Goal: Information Seeking & Learning: Learn about a topic

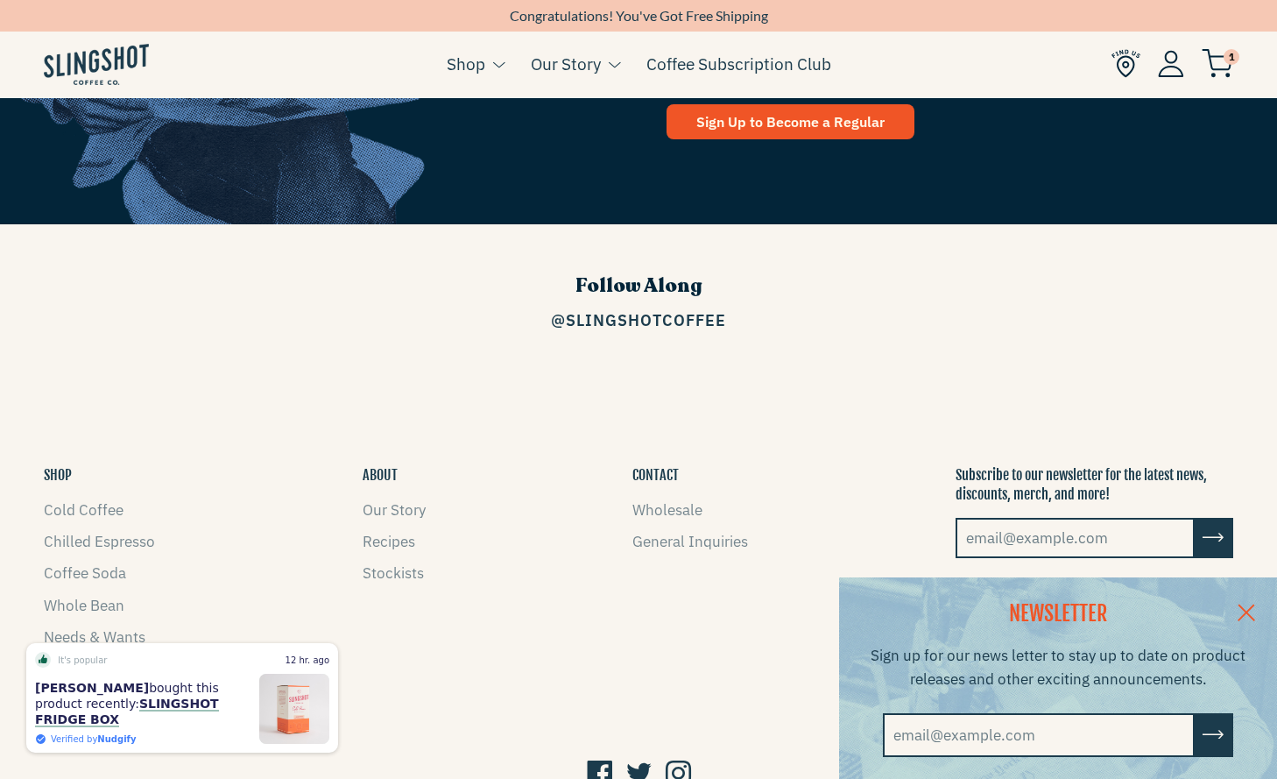
scroll to position [2480, 0]
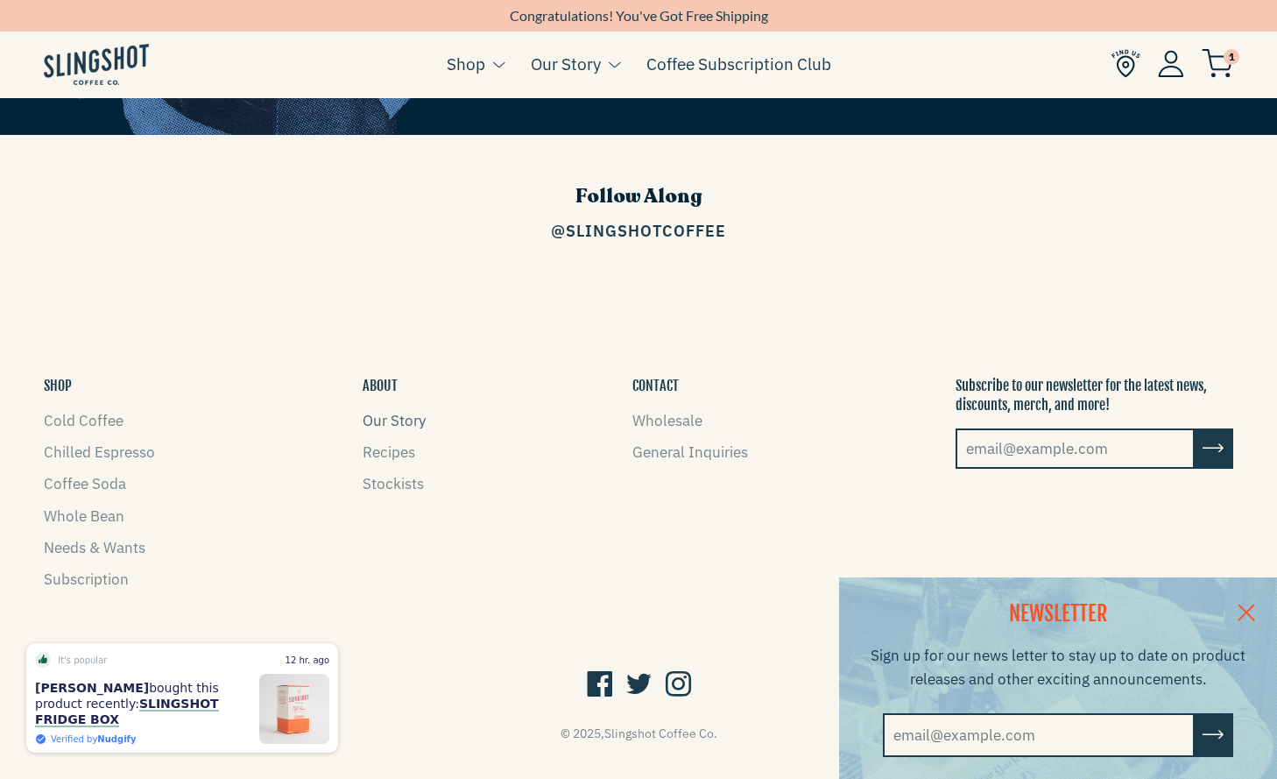
click at [406, 411] on link "Our Story" at bounding box center [394, 420] width 63 height 19
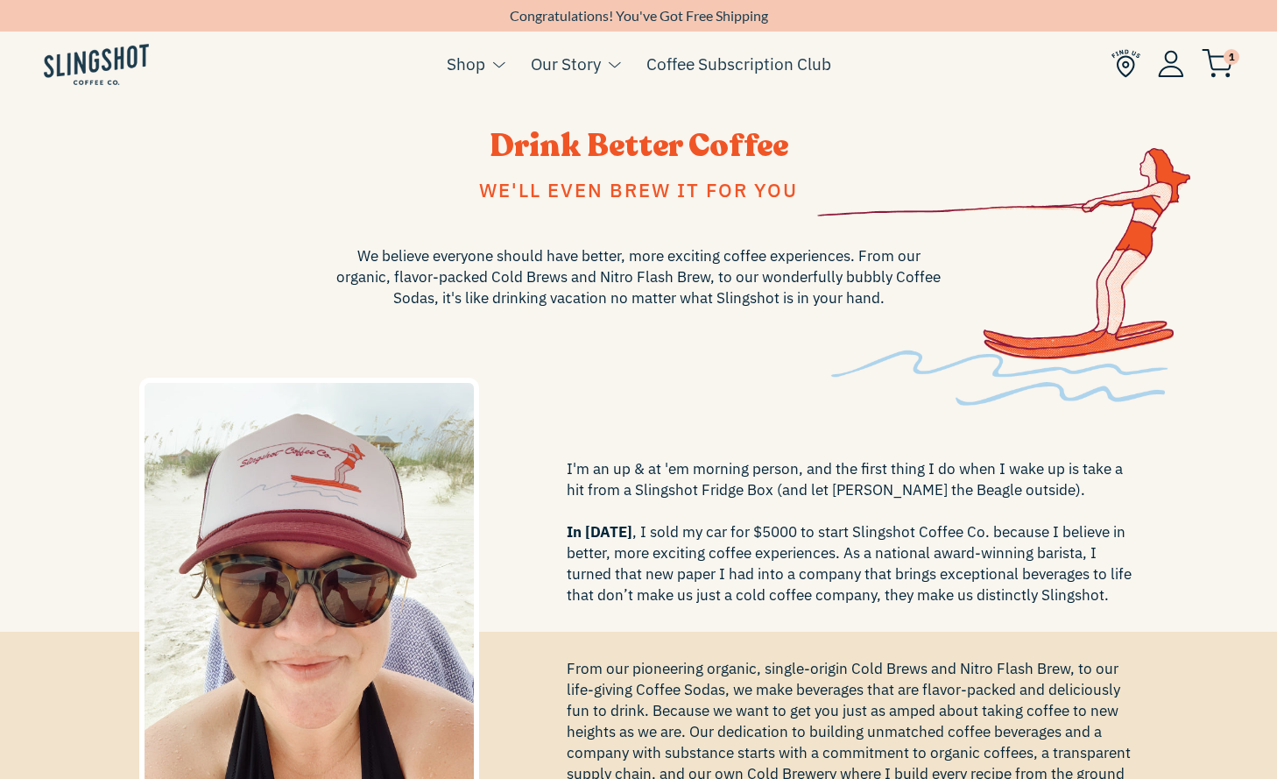
drag, startPoint x: 424, startPoint y: 564, endPoint x: 871, endPoint y: 25, distance: 700.3
click at [109, 54] on img at bounding box center [96, 64] width 105 height 41
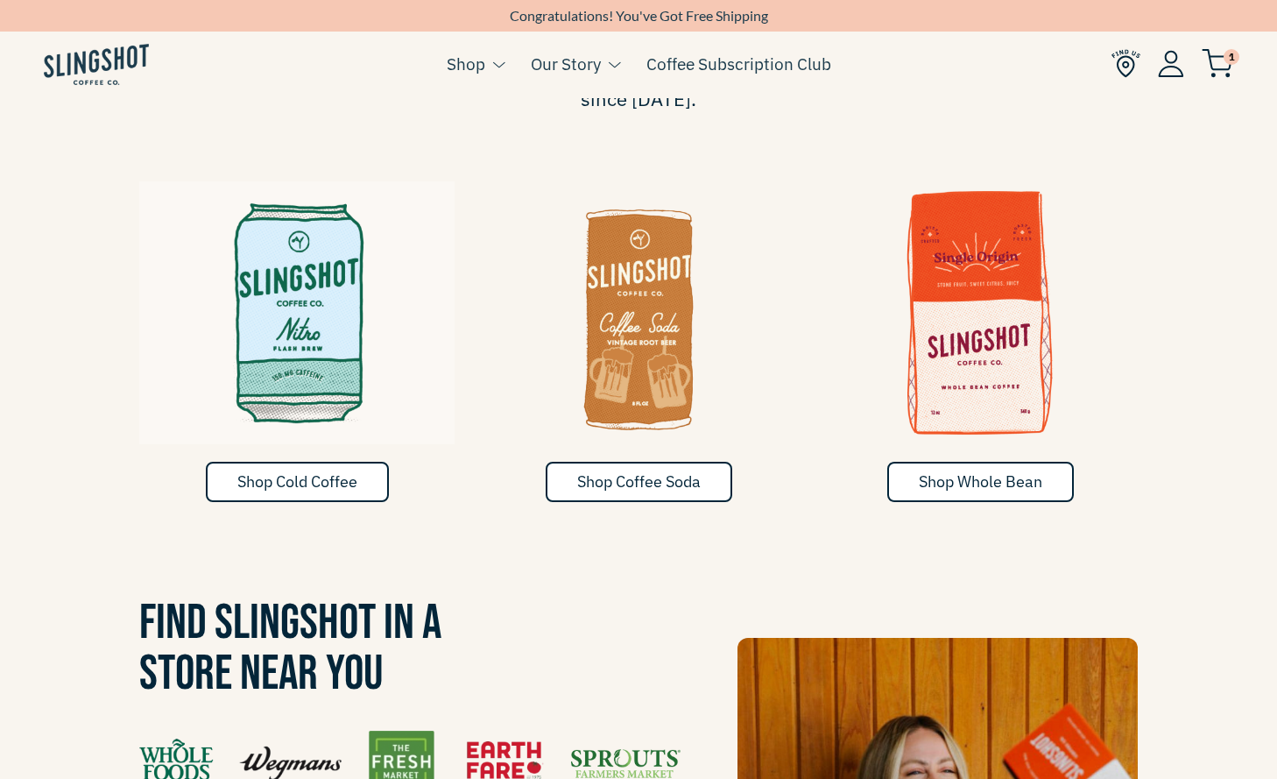
scroll to position [917, 0]
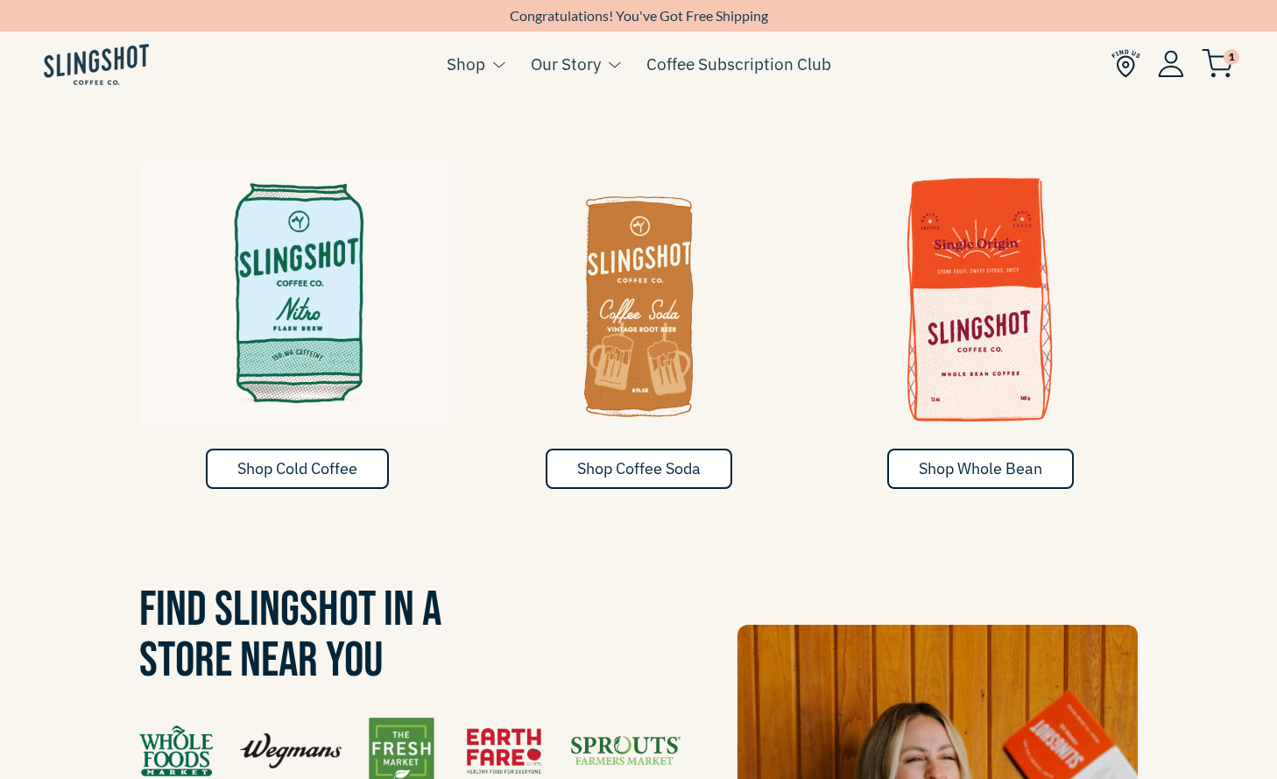
click at [266, 353] on img at bounding box center [296, 292] width 315 height 263
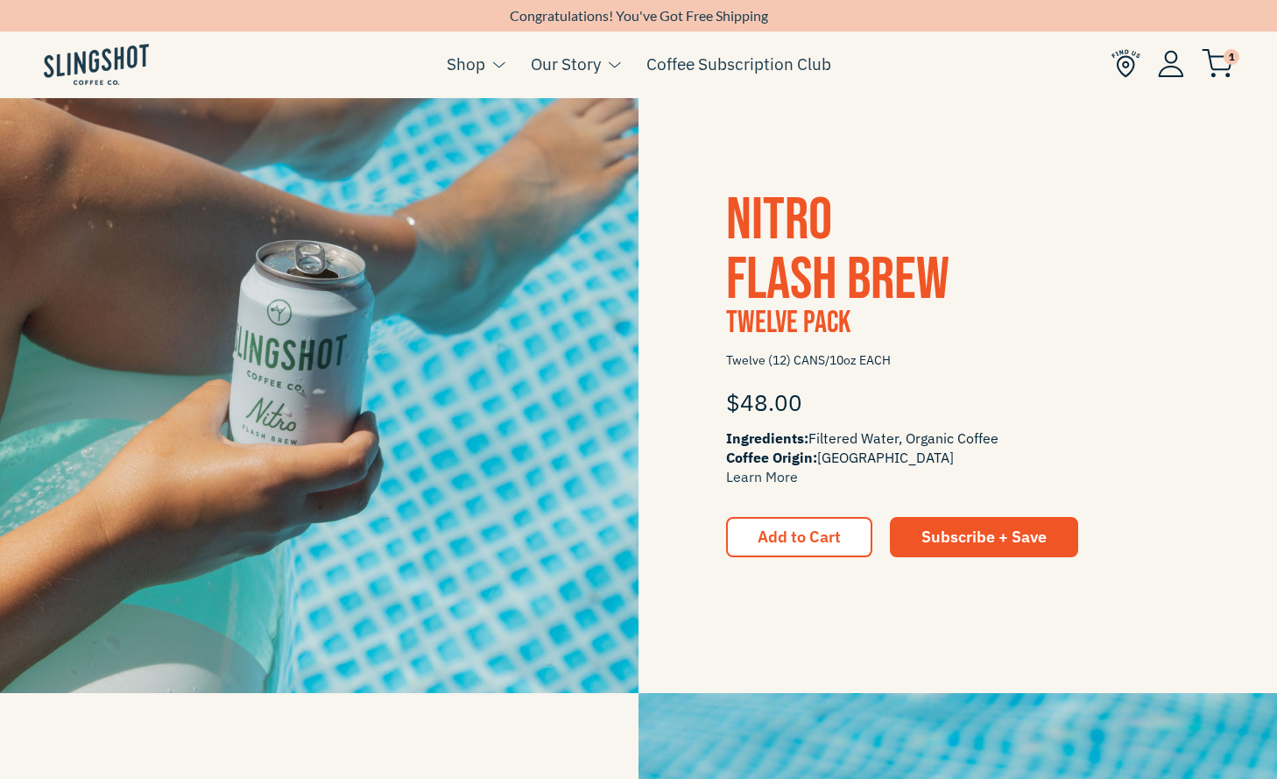
scroll to position [922, 0]
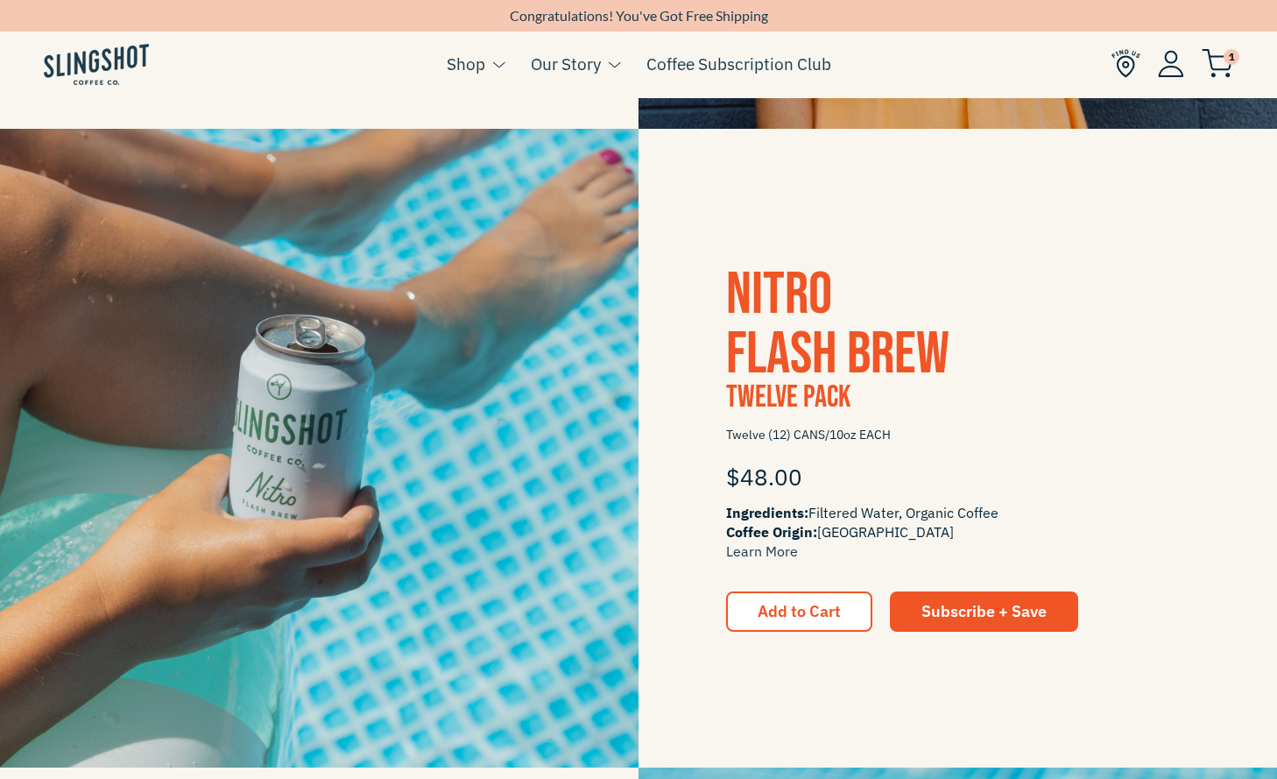
click at [784, 316] on span "Nitro Flash Brew" at bounding box center [837, 324] width 223 height 130
click at [284, 418] on img at bounding box center [319, 448] width 638 height 638
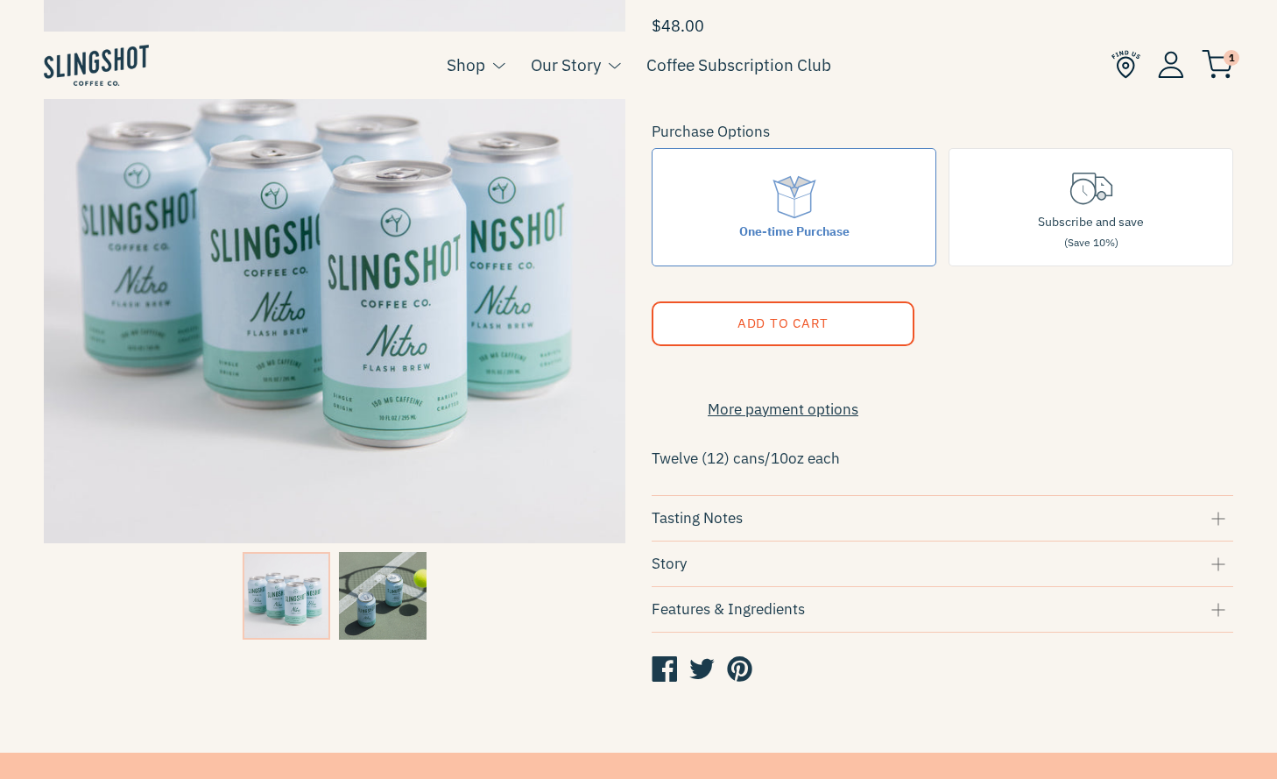
scroll to position [207, 0]
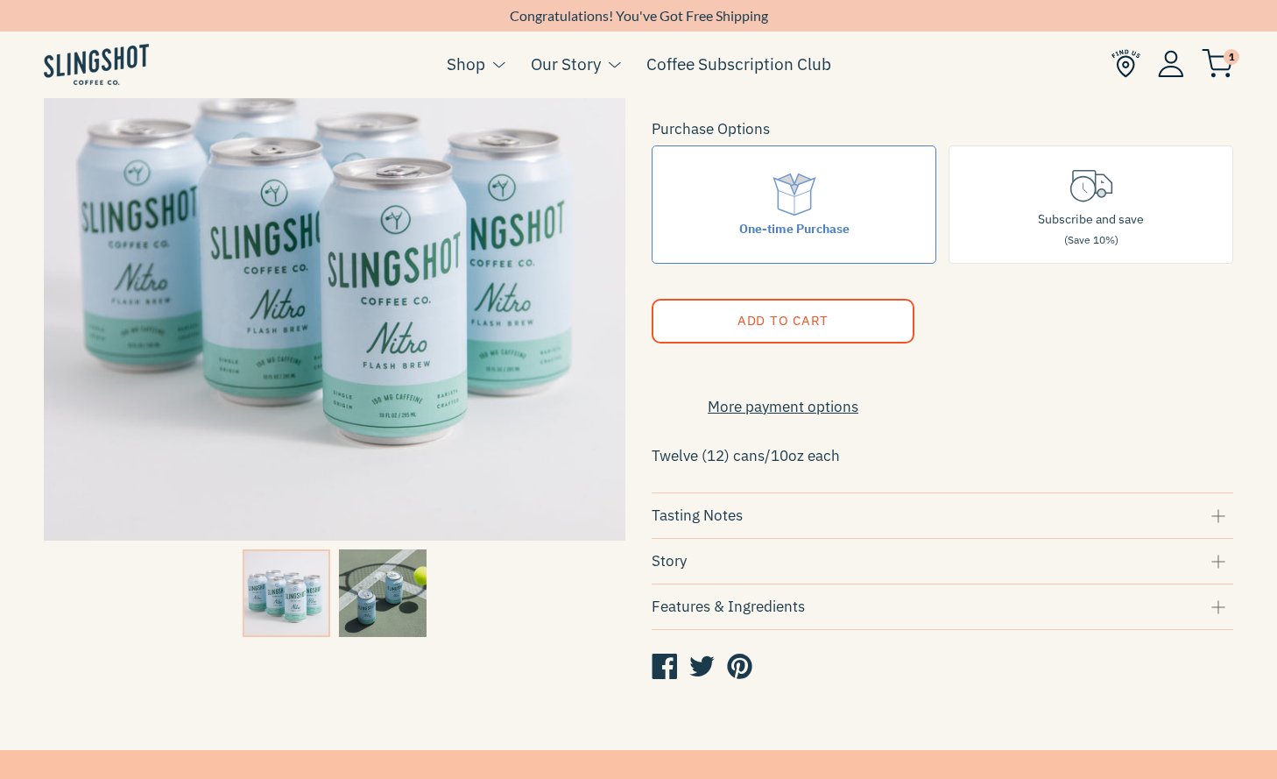
click at [411, 607] on img at bounding box center [383, 593] width 88 height 88
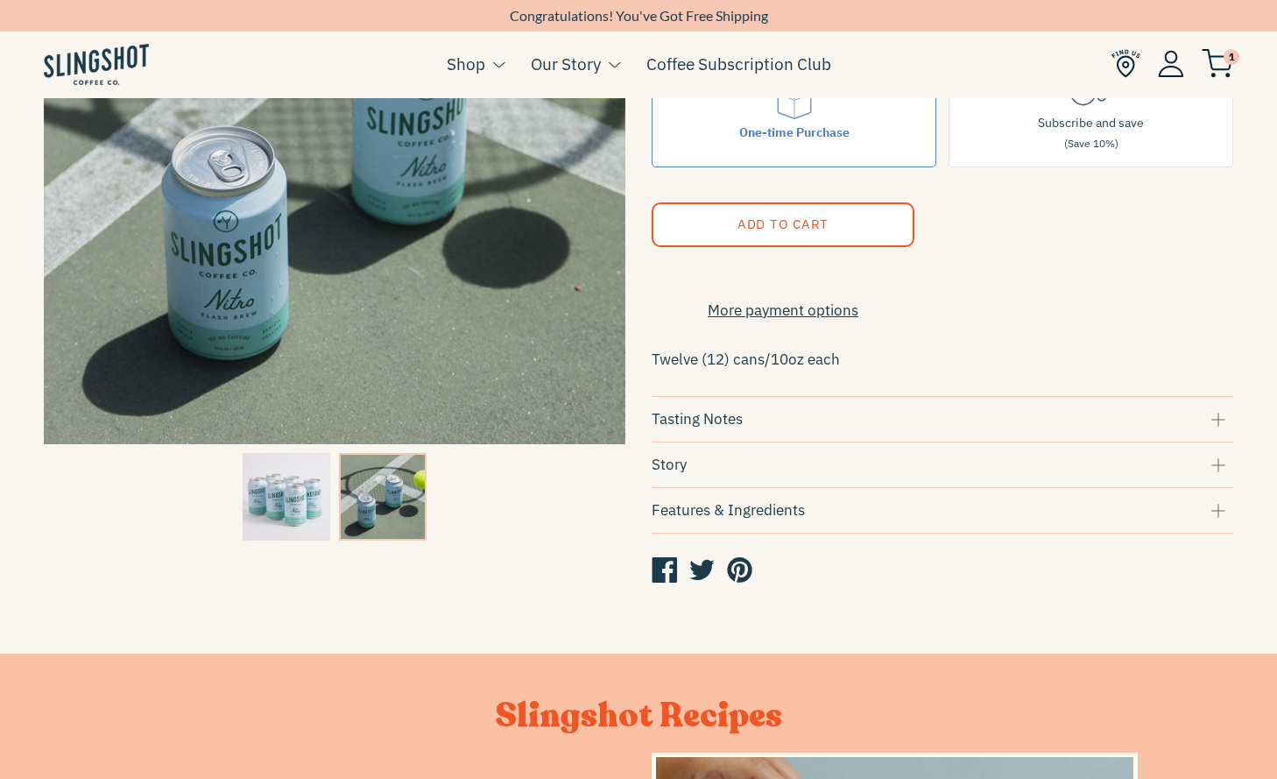
scroll to position [313, 0]
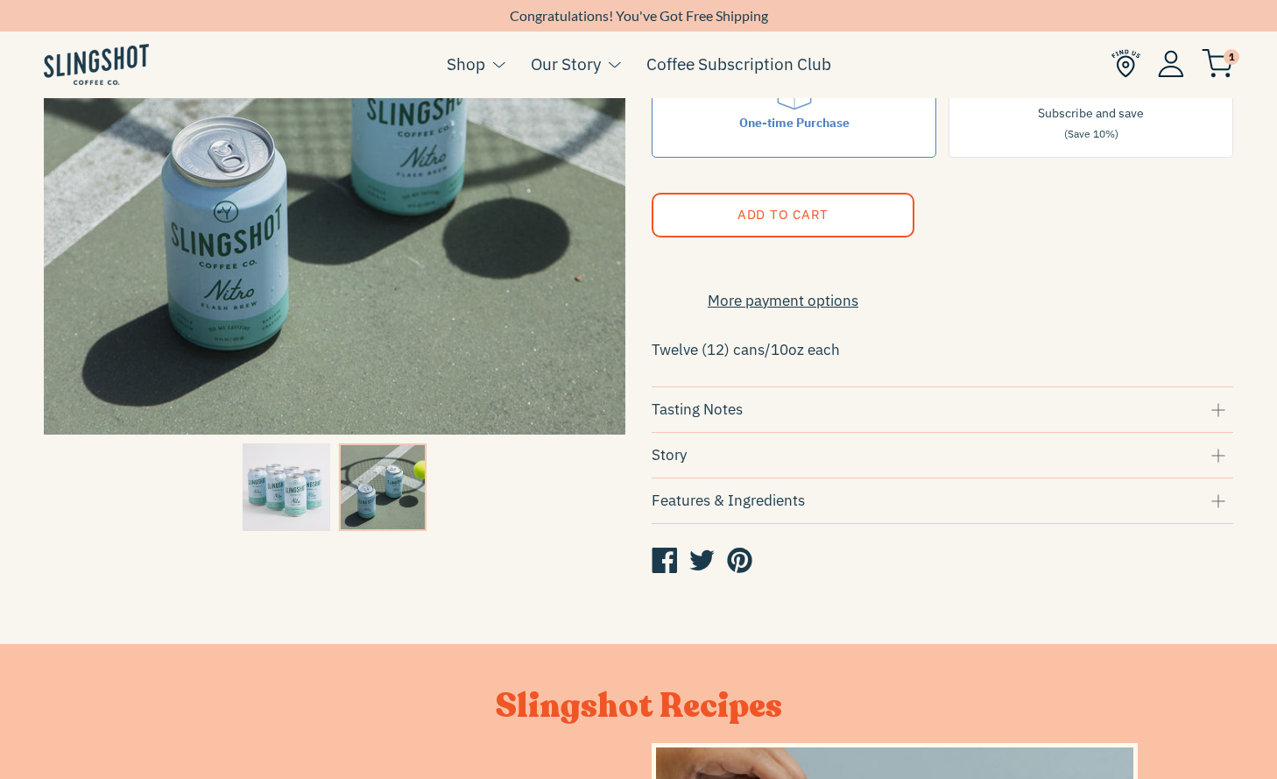
click at [694, 506] on div "Features & Ingredients" at bounding box center [943, 501] width 582 height 24
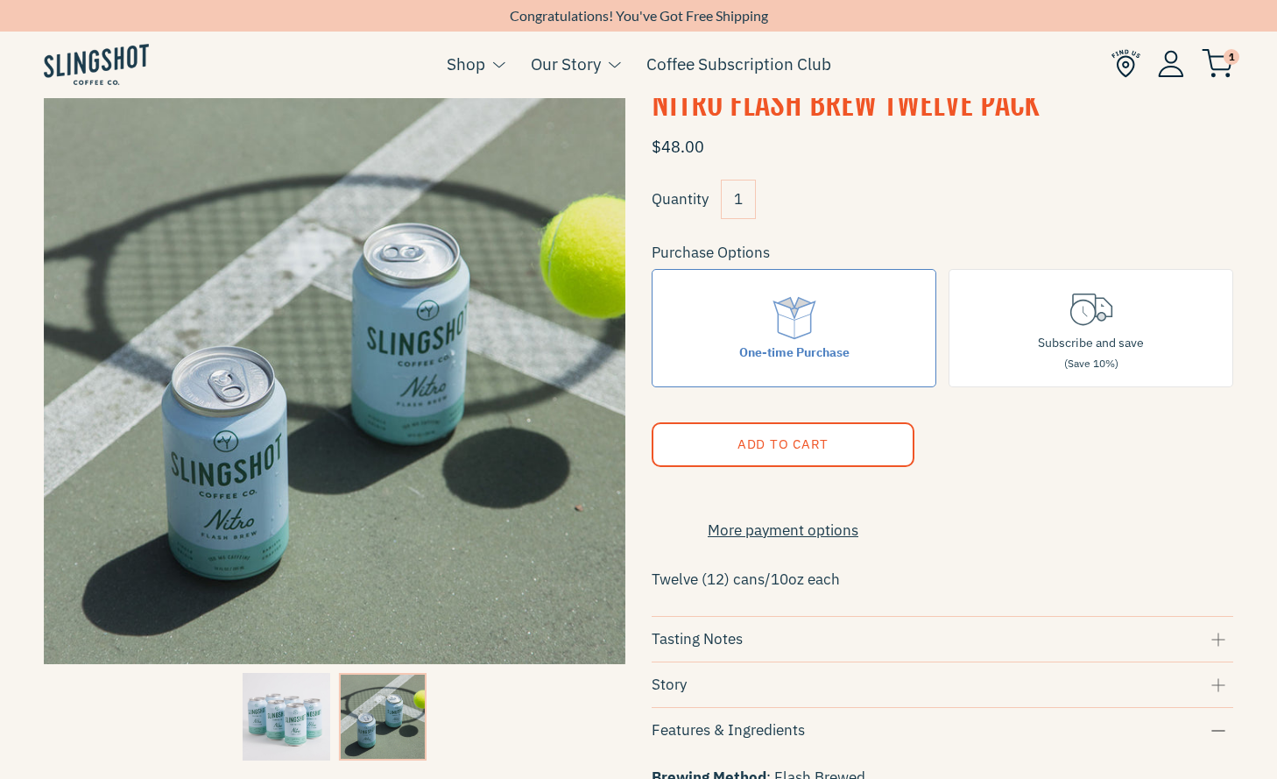
scroll to position [0, 0]
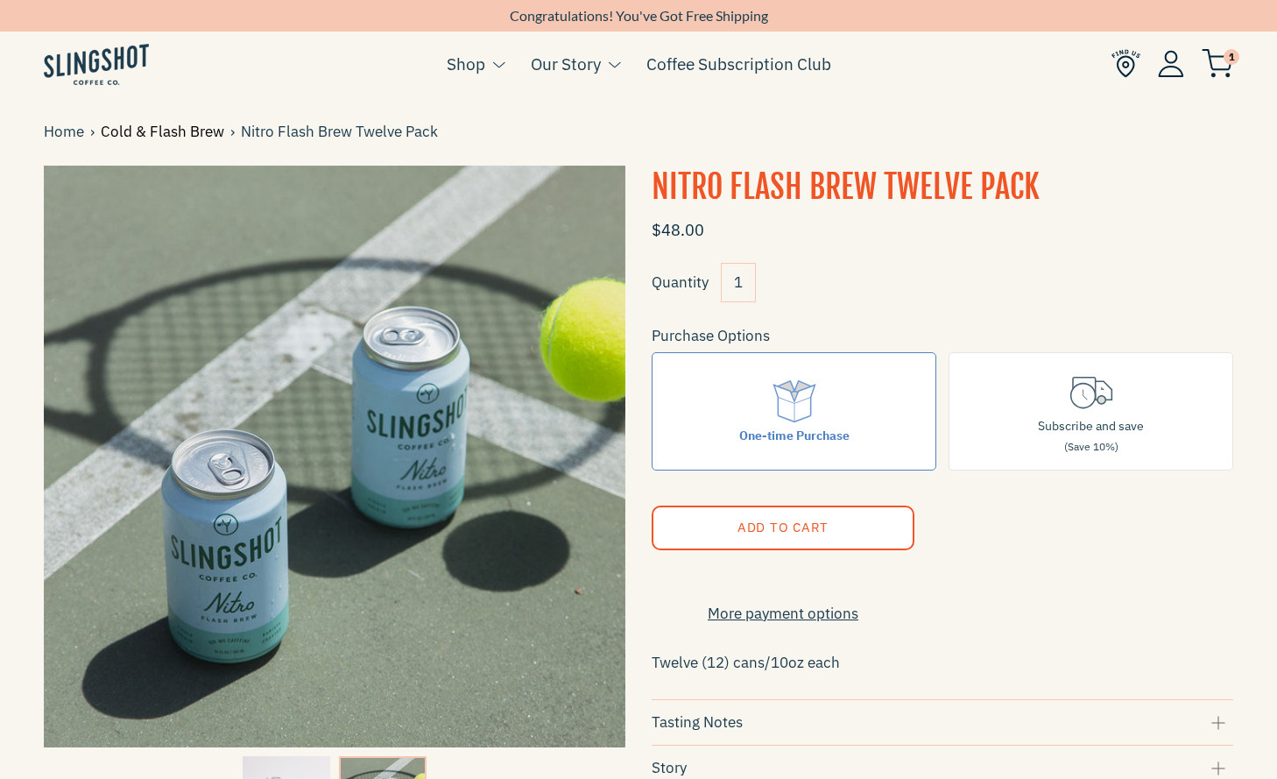
click at [144, 132] on link "Cold & Flash Brew" at bounding box center [166, 132] width 130 height 24
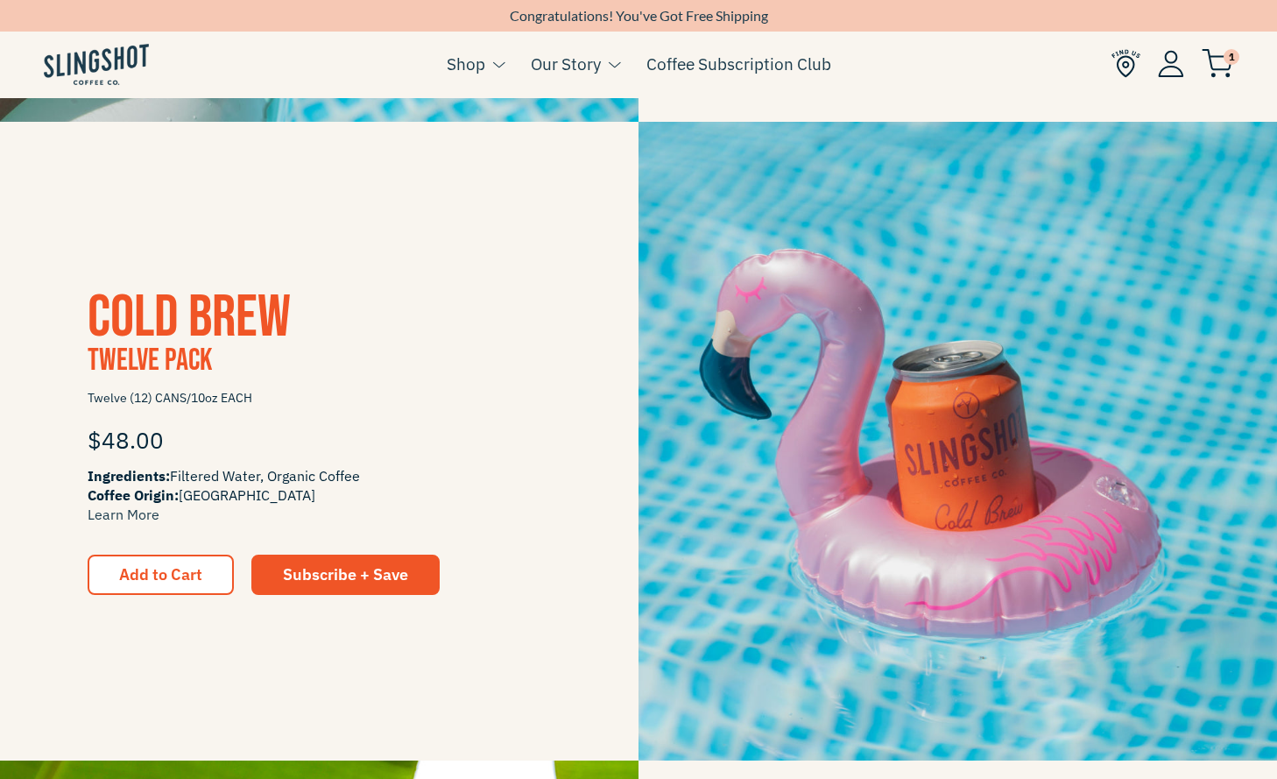
scroll to position [1579, 0]
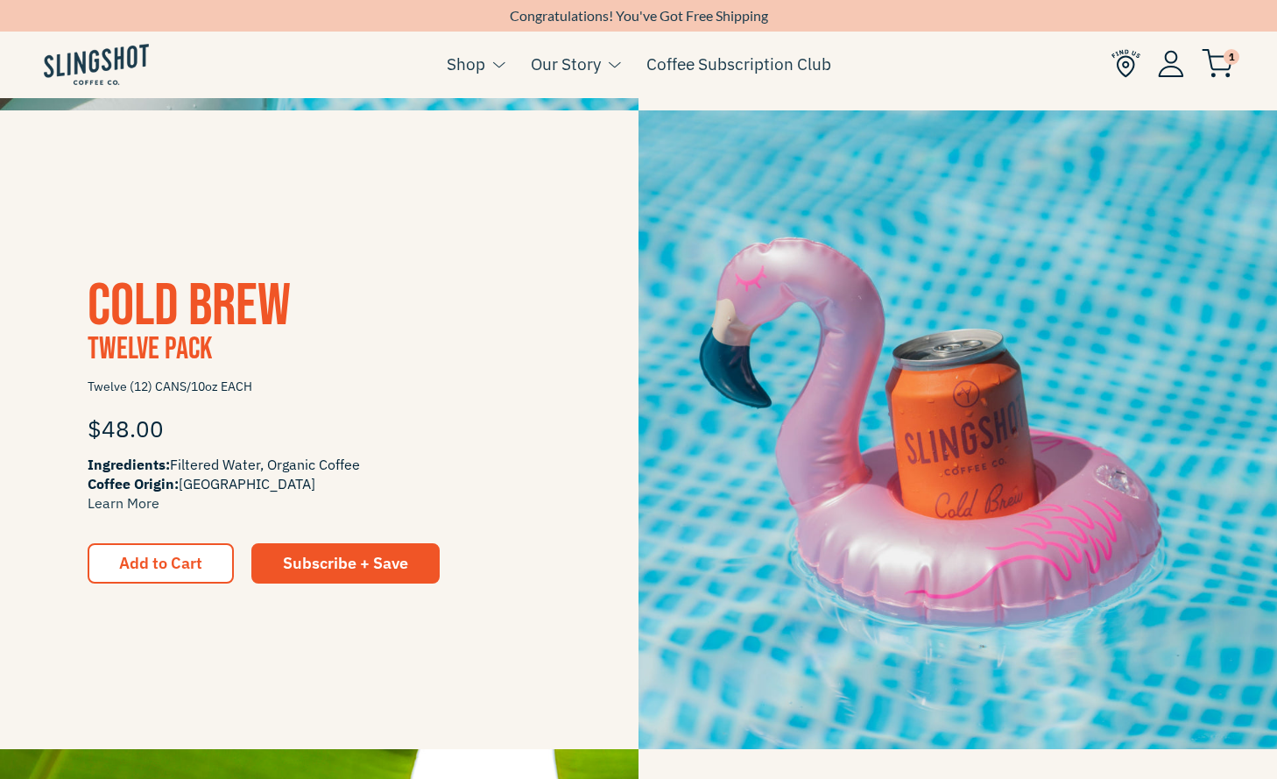
click at [226, 314] on span "Cold Brew" at bounding box center [189, 306] width 203 height 71
click at [830, 379] on img at bounding box center [957, 429] width 638 height 638
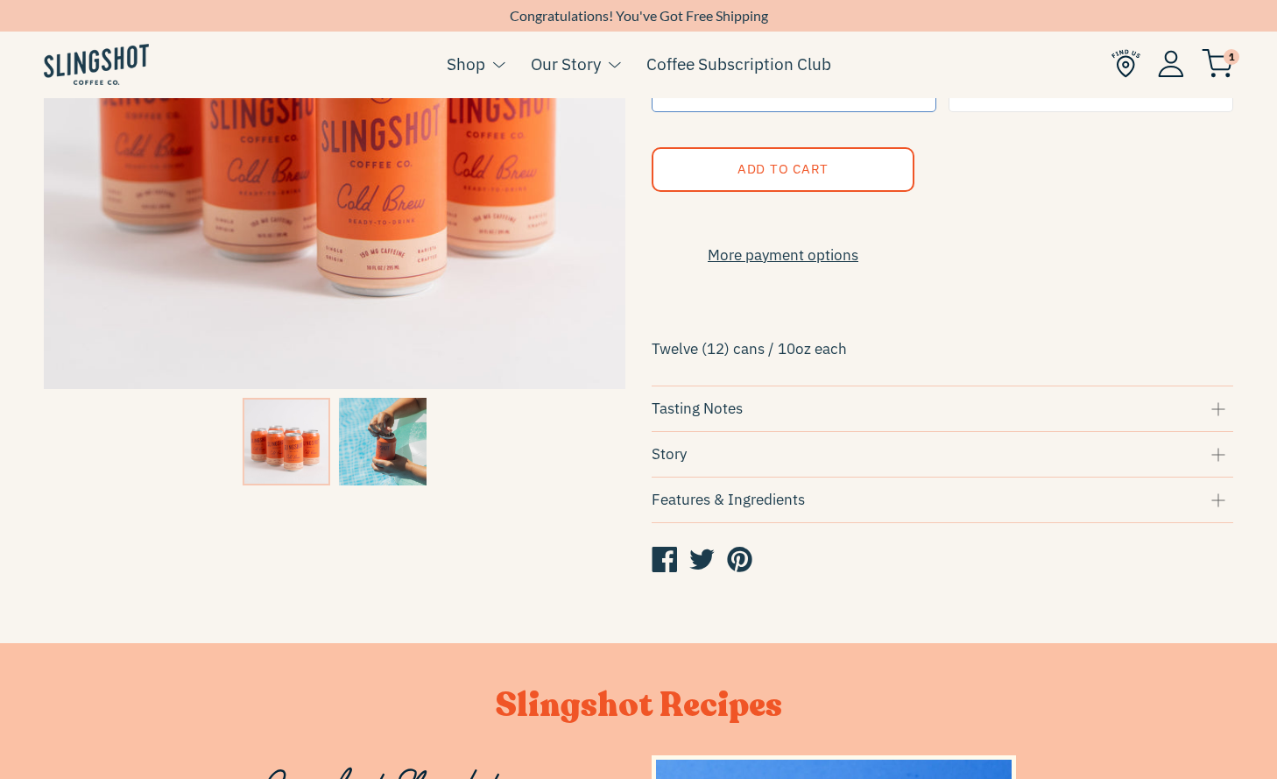
scroll to position [376, 0]
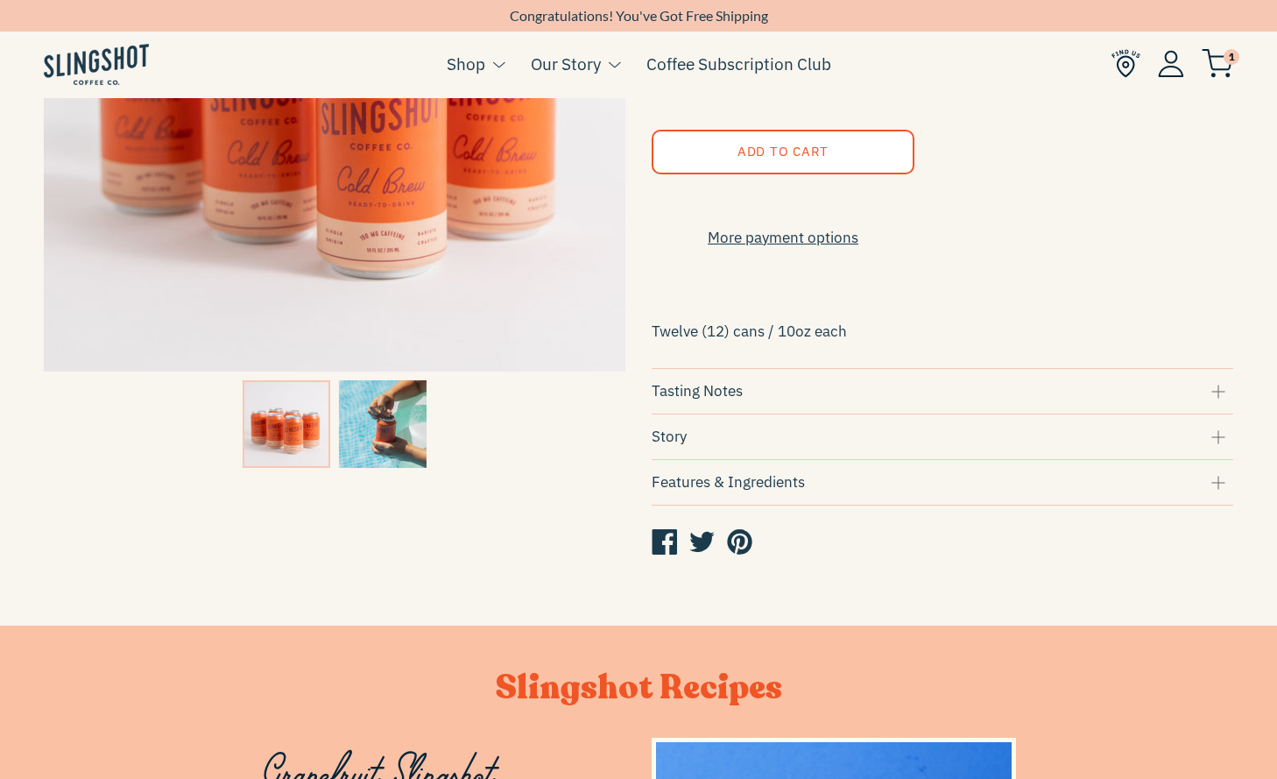
click at [743, 492] on div "Features & Ingredients" at bounding box center [943, 482] width 582 height 24
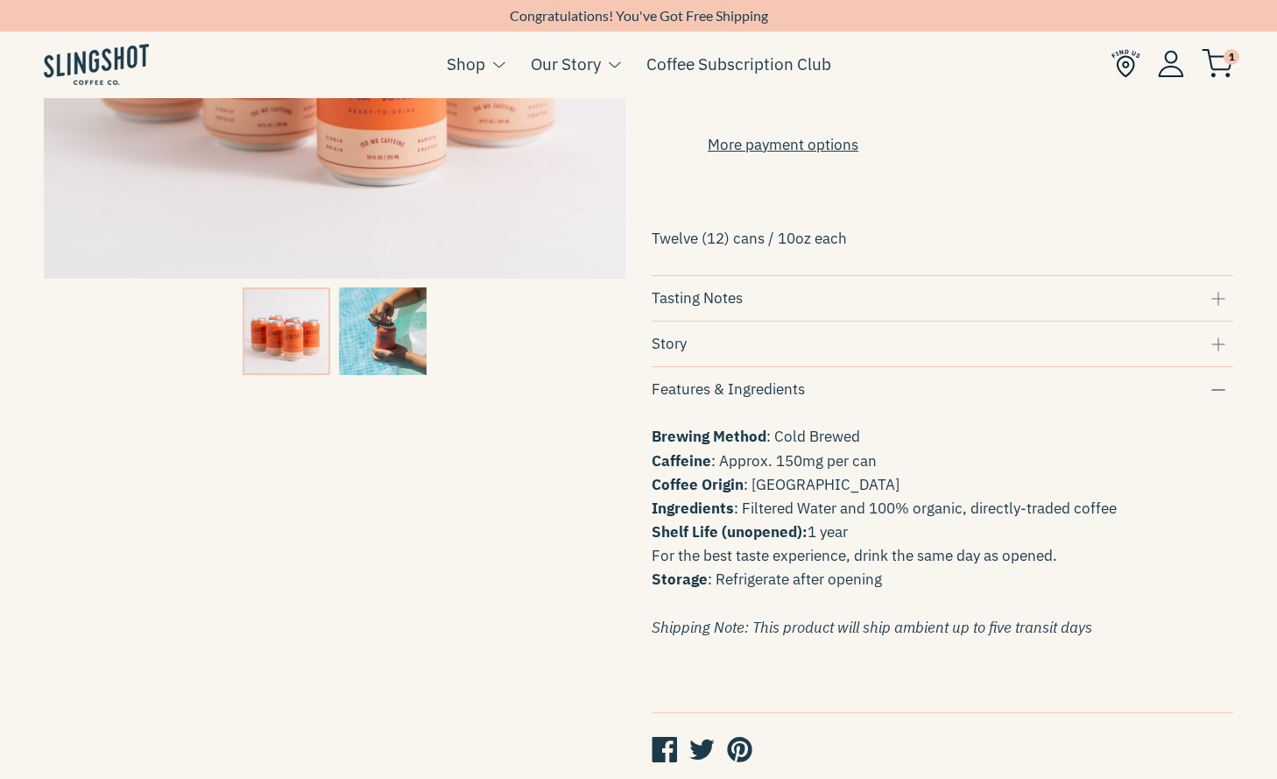
scroll to position [477, 0]
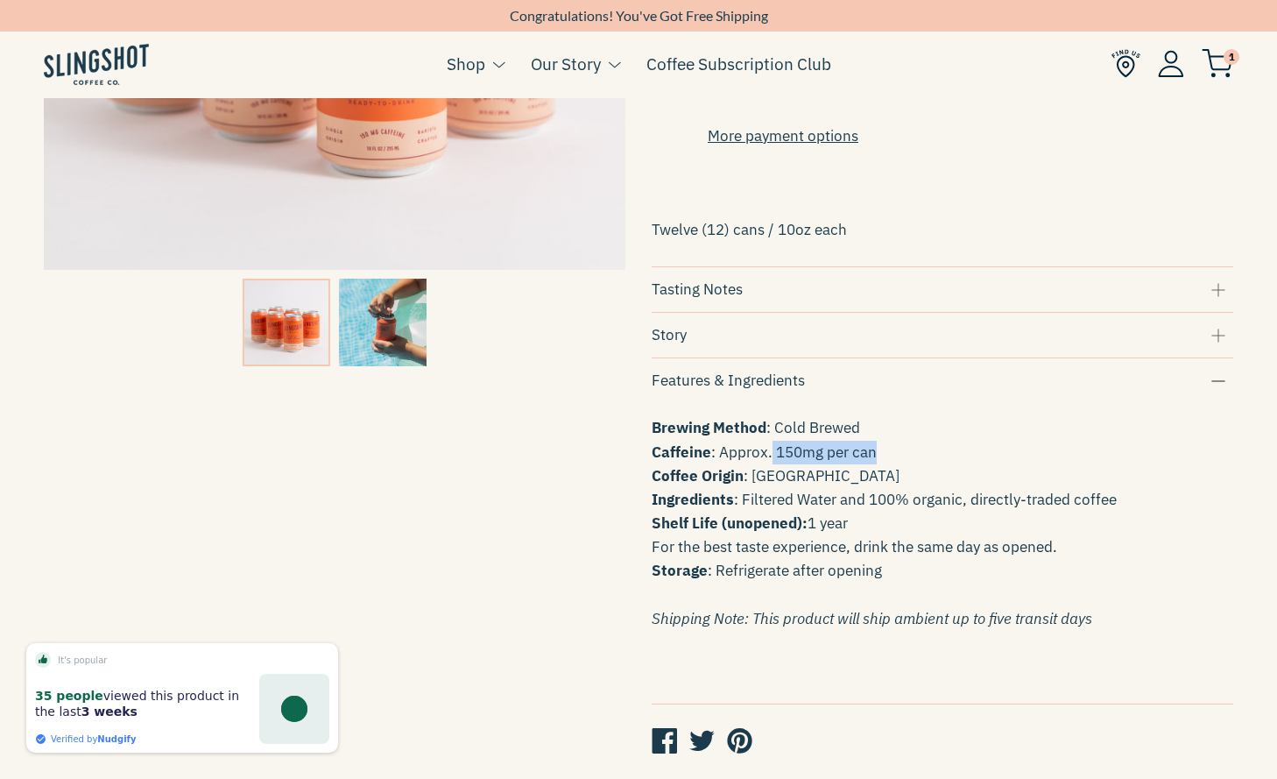
drag, startPoint x: 878, startPoint y: 473, endPoint x: 770, endPoint y: 473, distance: 108.6
click at [770, 473] on p "Brewing Method : Cold Brewed Caffeine : Approx. 150mg per can Coffee Origin : E…" at bounding box center [943, 523] width 582 height 215
copy span "150mg per can"
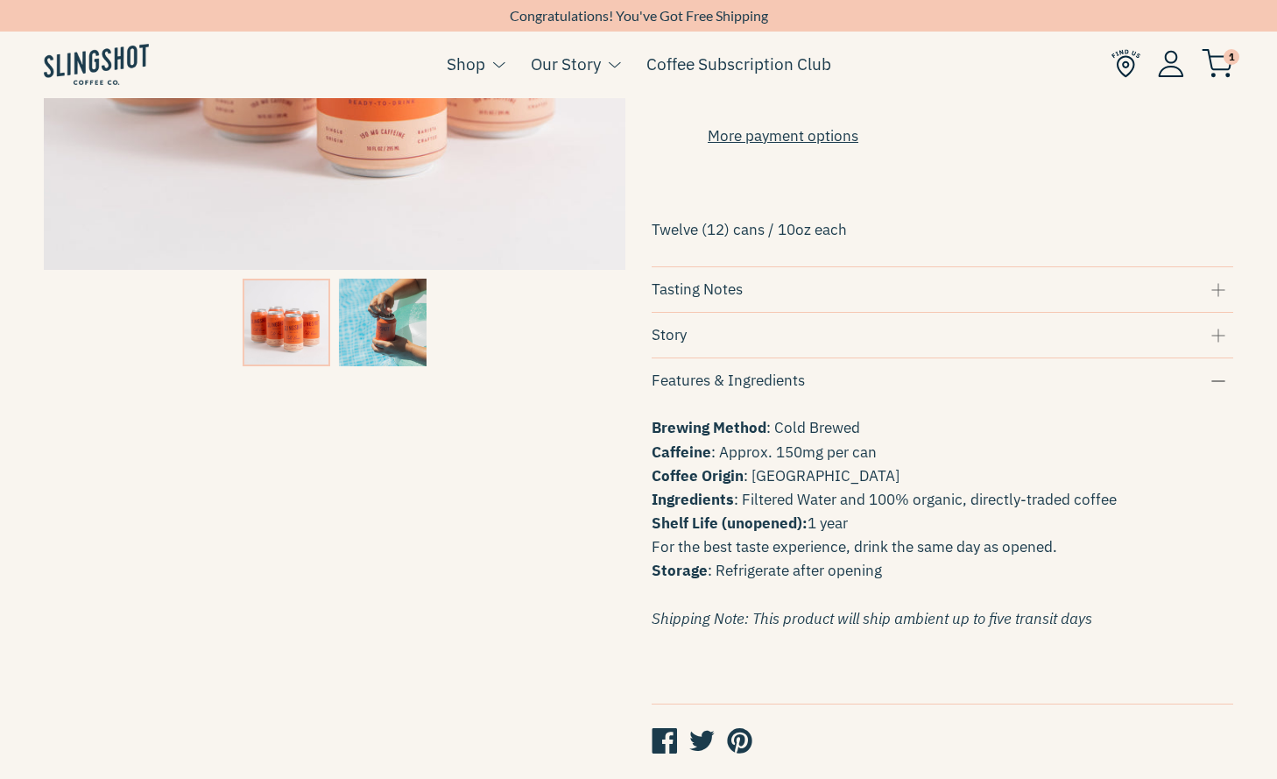
click at [819, 489] on p "Brewing Method : Cold Brewed Caffeine : Approx. 150mg per can Coffee Origin : E…" at bounding box center [943, 523] width 582 height 215
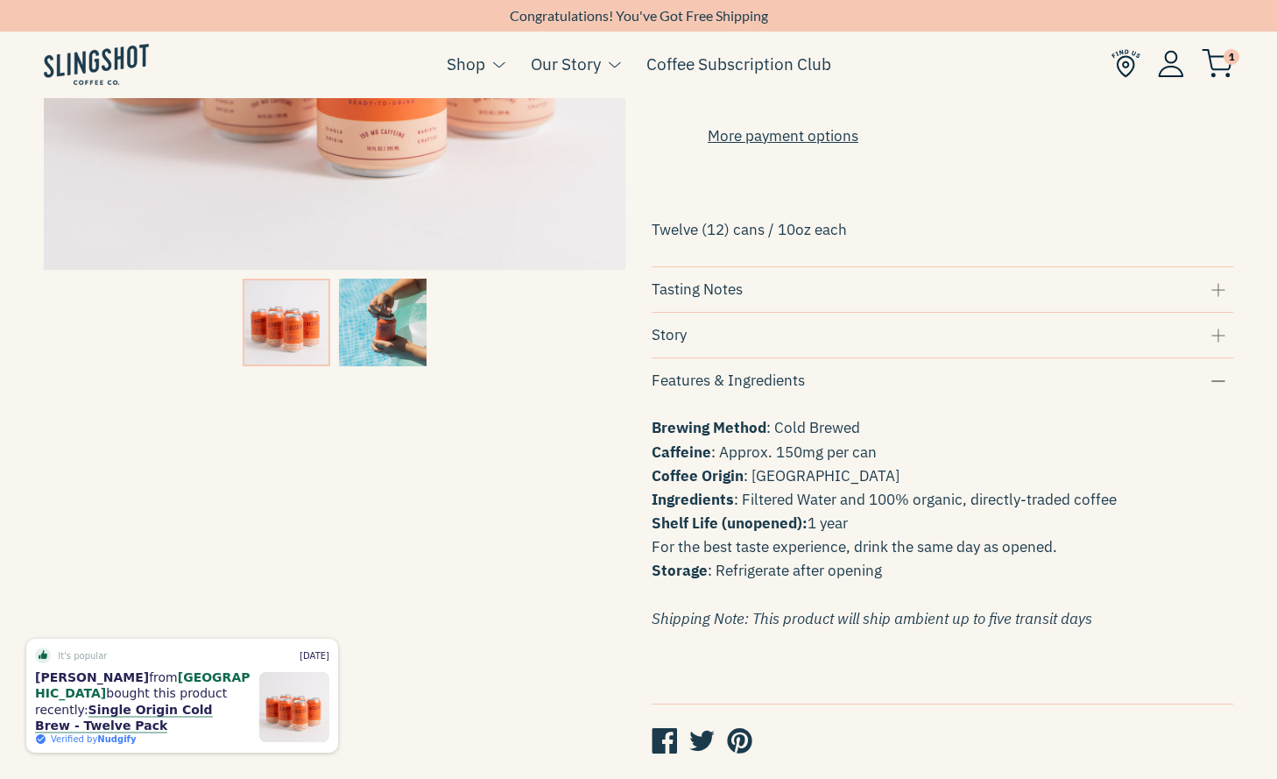
click at [824, 347] on div "Story" at bounding box center [943, 335] width 582 height 24
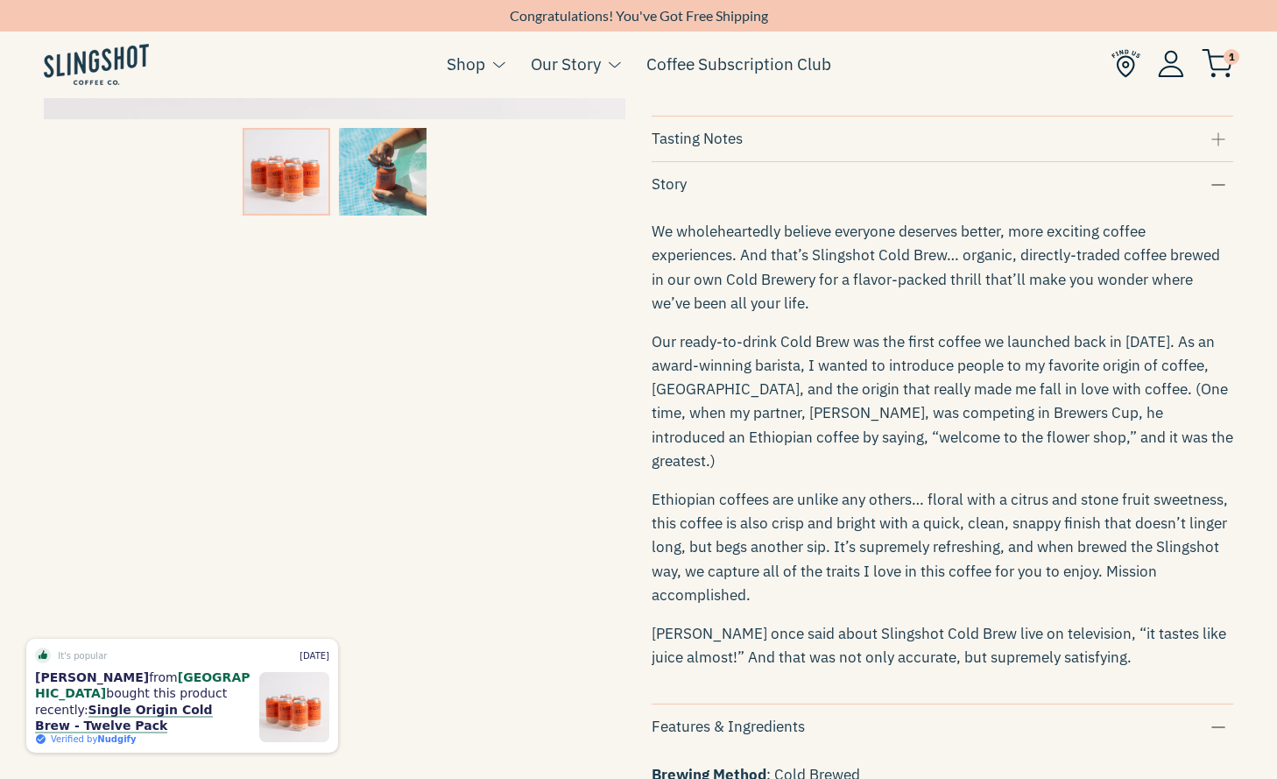
scroll to position [631, 0]
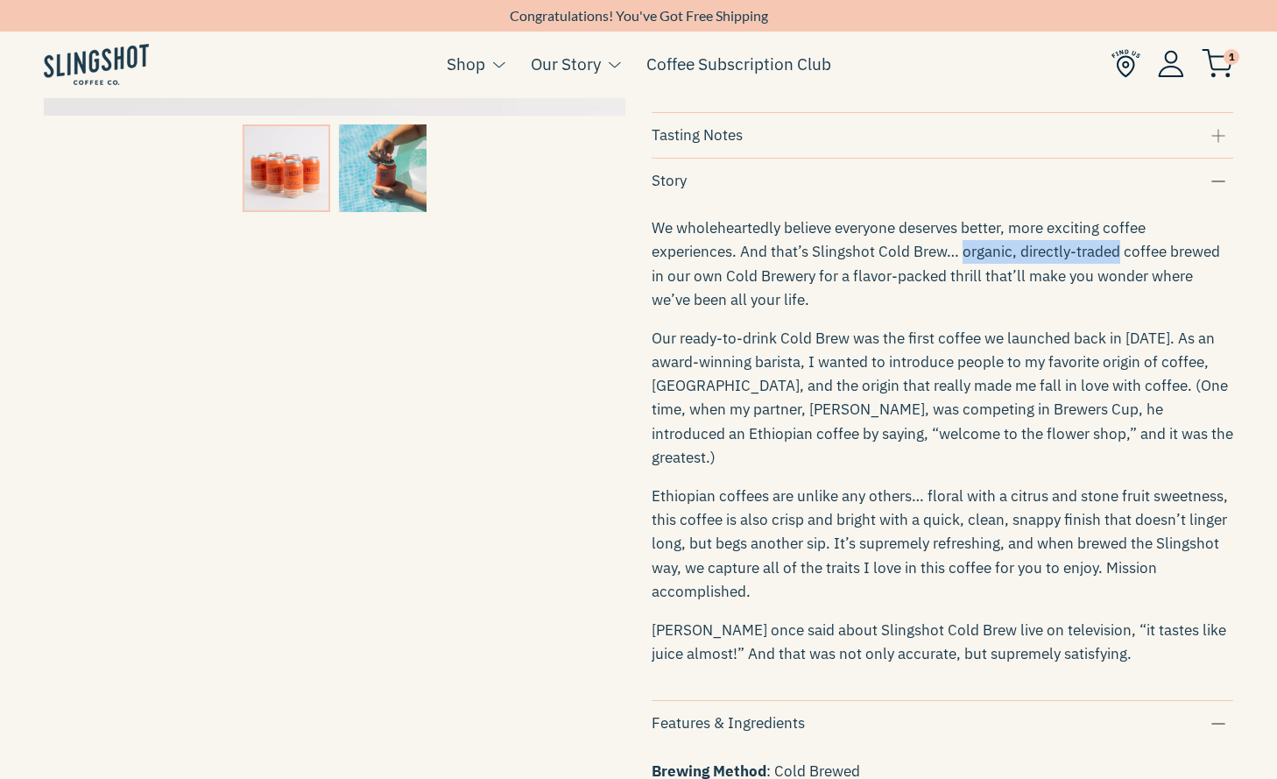
drag, startPoint x: 960, startPoint y: 267, endPoint x: 1115, endPoint y: 267, distance: 155.0
click at [1115, 267] on span "We wholeheartedly believe everyone deserves better, more exciting coffee experi…" at bounding box center [936, 263] width 568 height 91
click at [1033, 136] on div "Tasting Notes" at bounding box center [943, 135] width 582 height 24
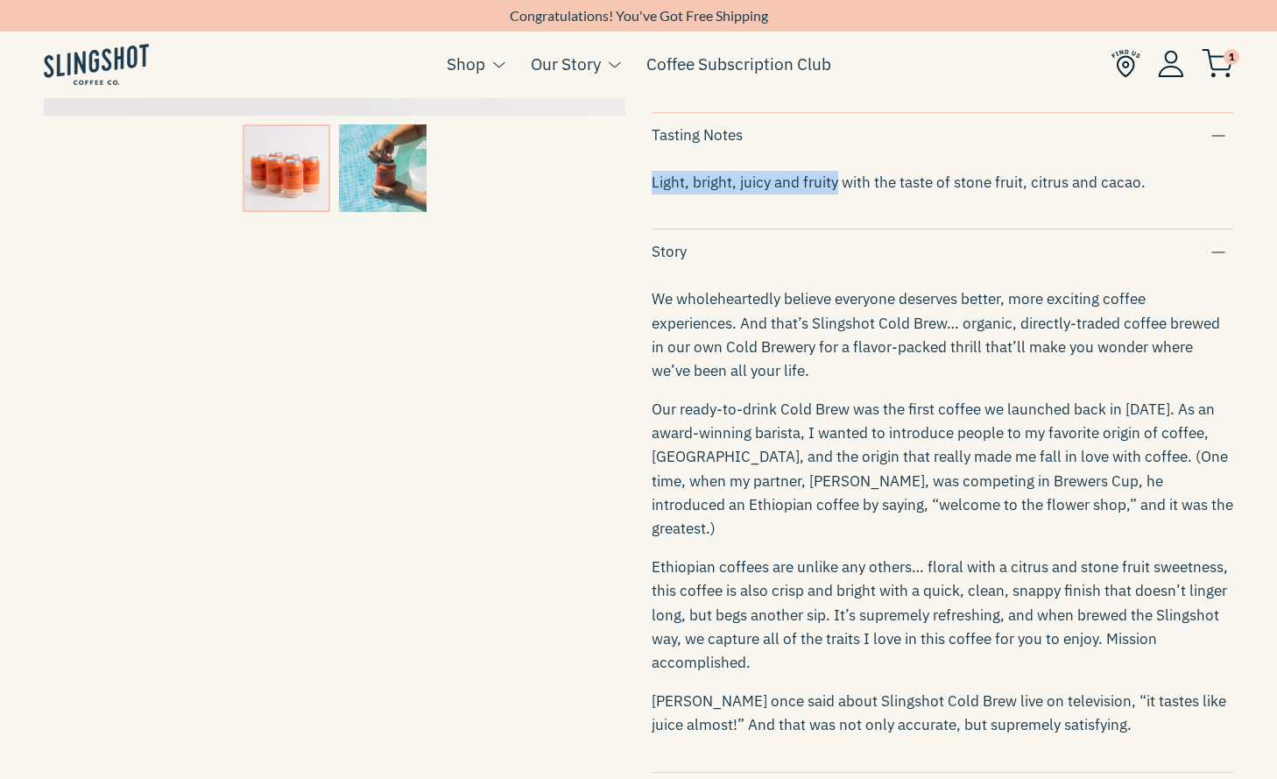
drag, startPoint x: 649, startPoint y: 194, endPoint x: 836, endPoint y: 201, distance: 186.7
click at [836, 201] on div "Single Origin Cold Brew - Twelve Pack $48.00 Quantity 1 Purchase Options One-ti…" at bounding box center [929, 364] width 608 height 1660
copy span "Light, bright, juicy and fruity"
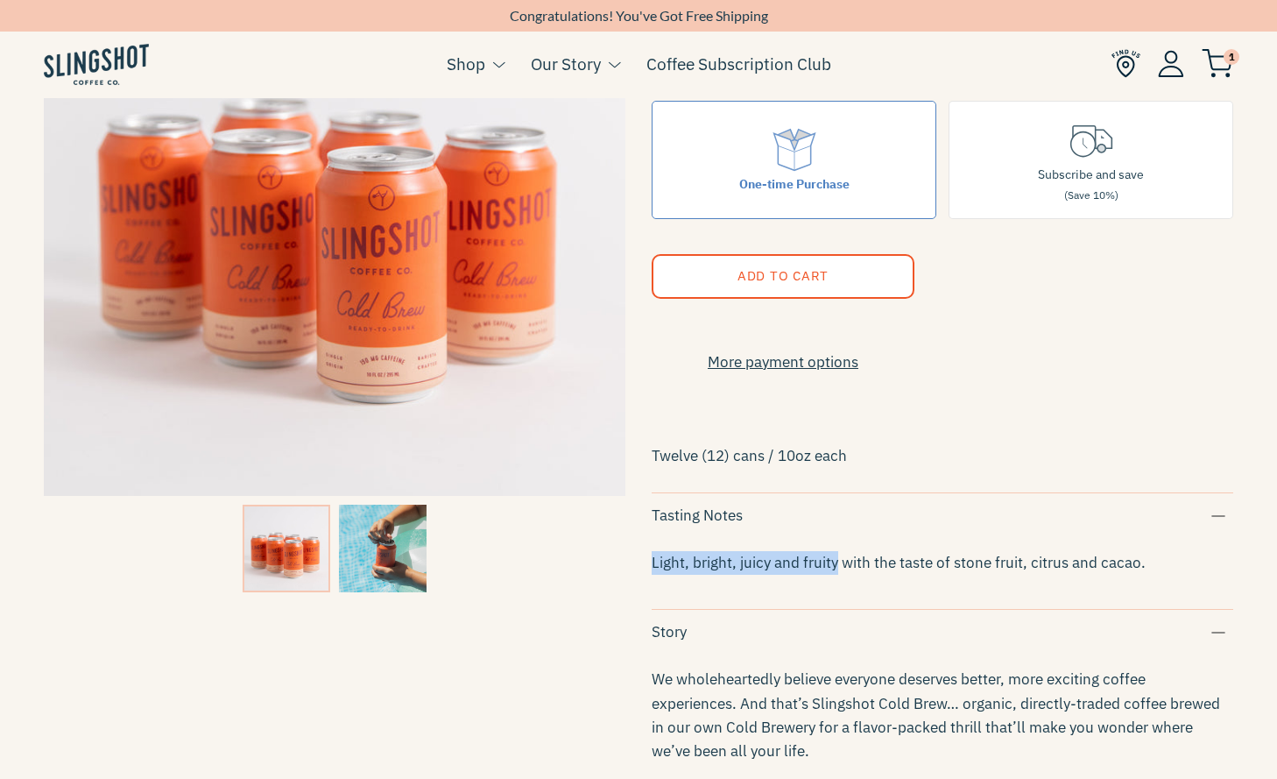
scroll to position [0, 0]
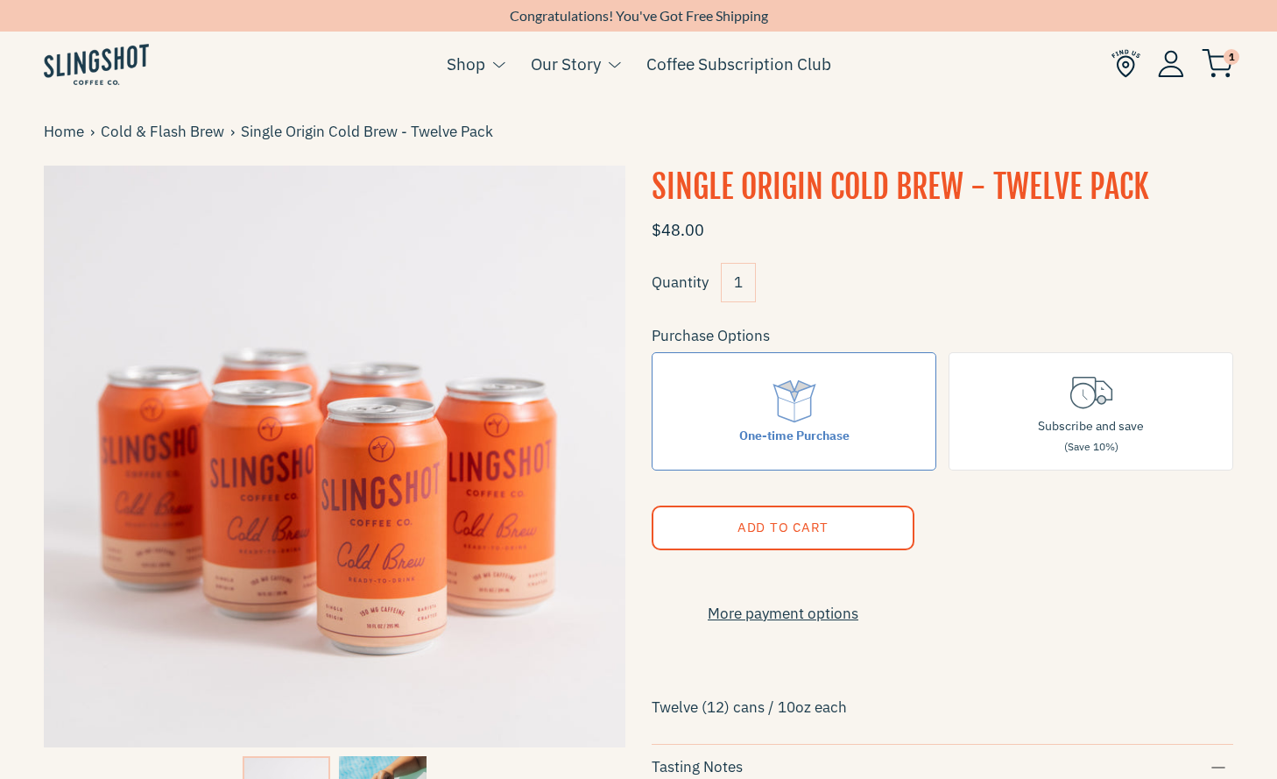
click at [127, 60] on img at bounding box center [96, 64] width 105 height 41
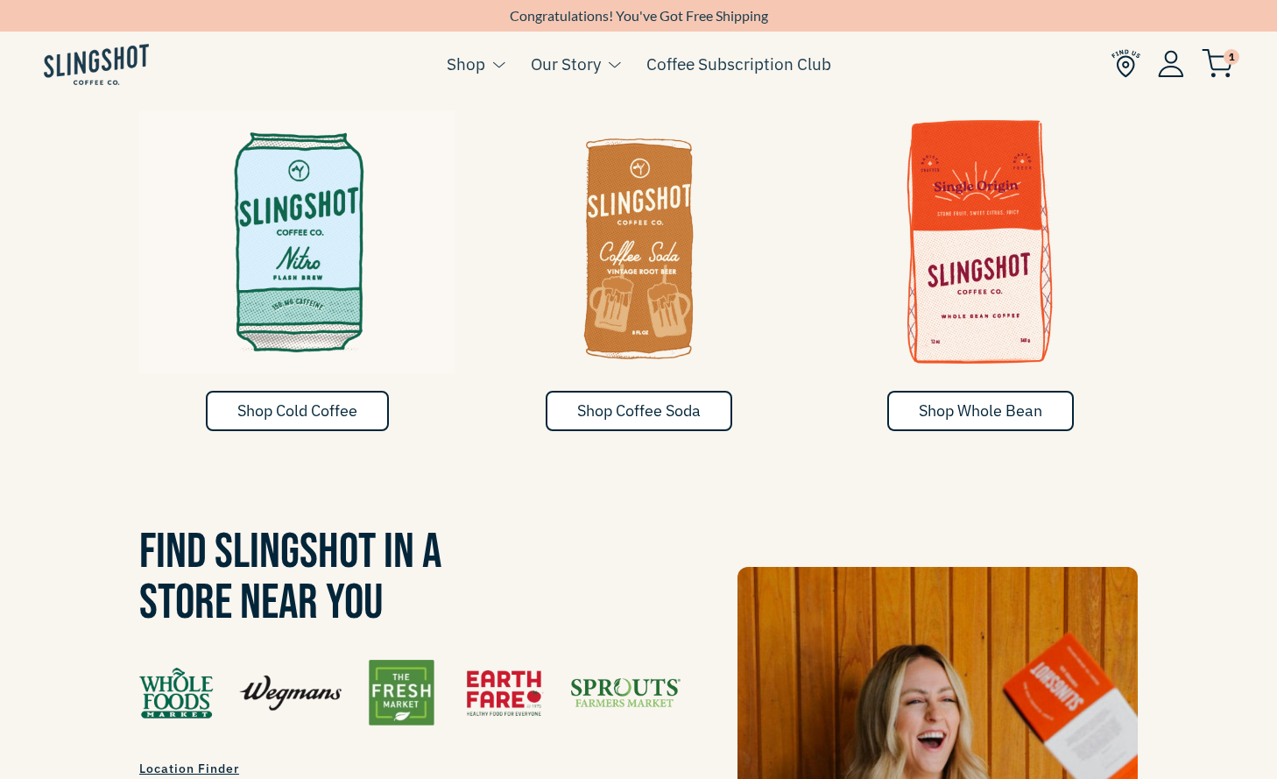
scroll to position [962, 0]
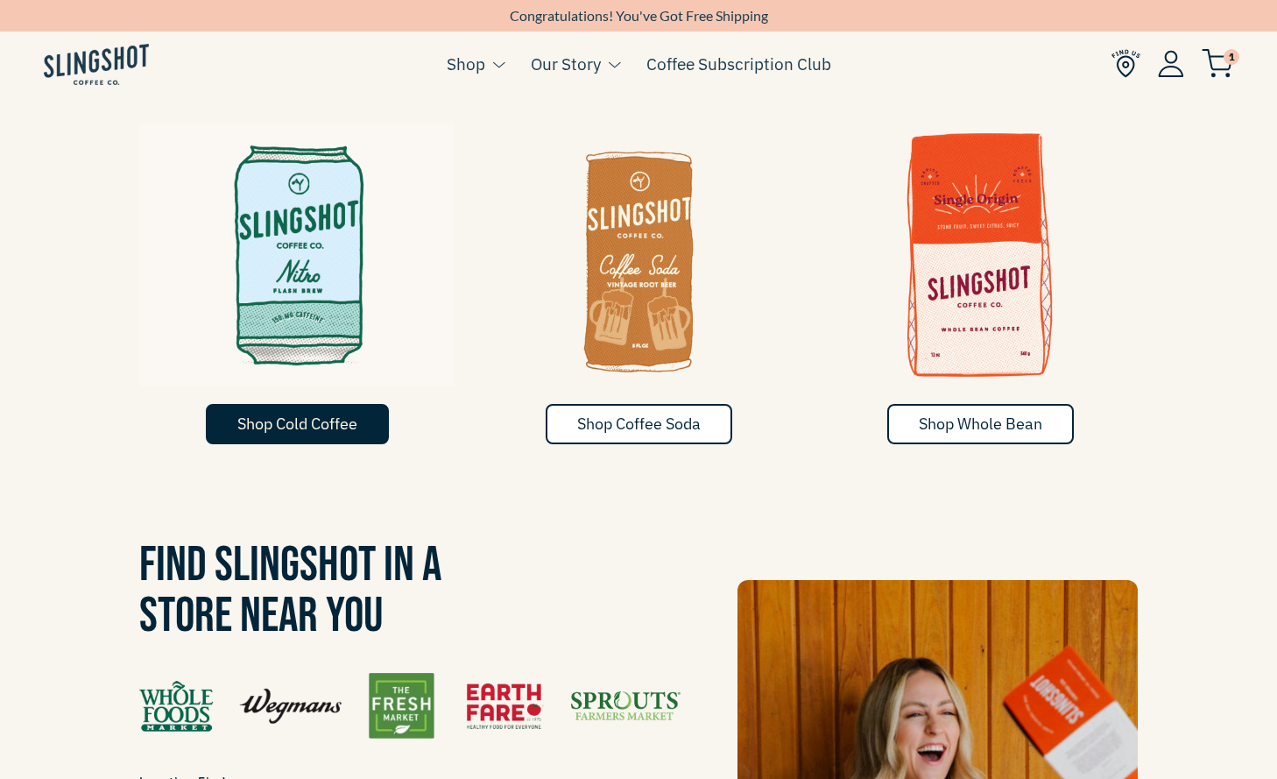
click at [279, 413] on span "Shop Cold Coffee" at bounding box center [297, 423] width 120 height 20
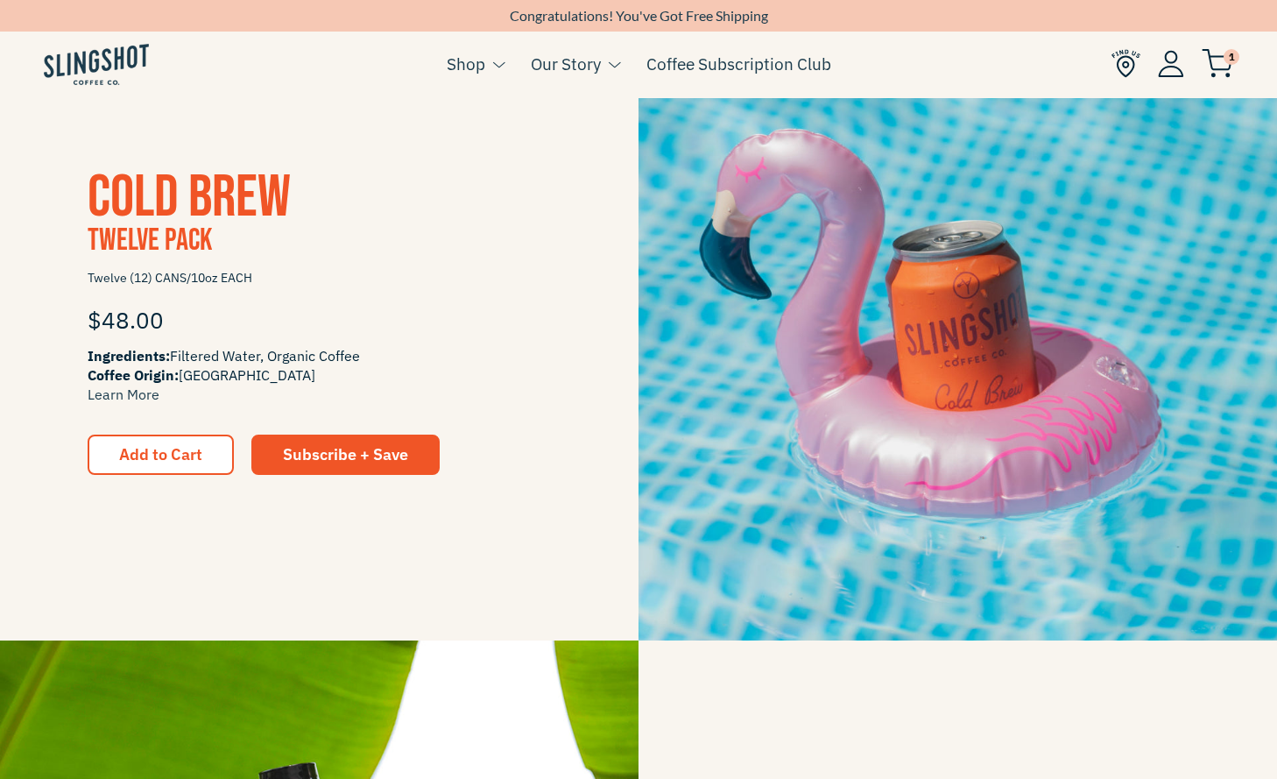
scroll to position [1714, 0]
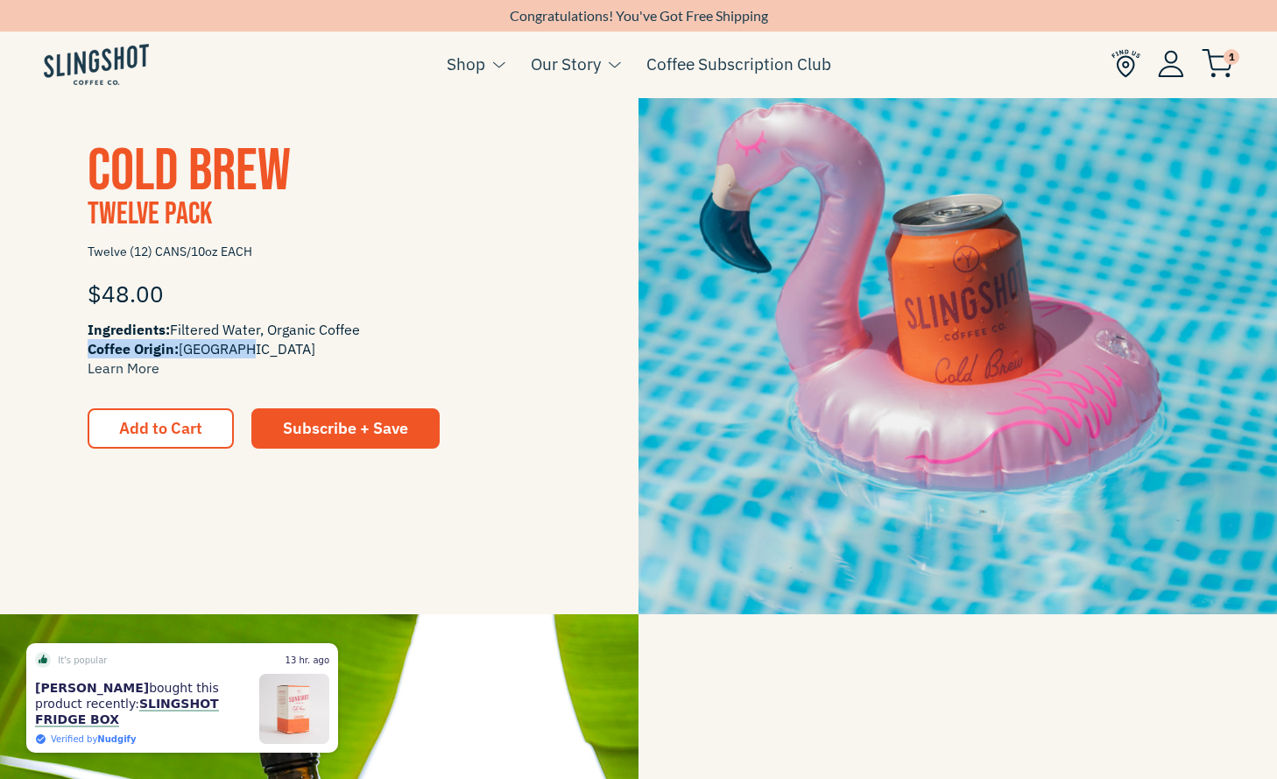
drag, startPoint x: 237, startPoint y: 346, endPoint x: 87, endPoint y: 349, distance: 150.7
click at [87, 349] on div "Cold Brew Twelve Pack Twelve (12) CANS/10oz EACH $48.00 Ingredients: Filtered W…" at bounding box center [319, 295] width 638 height 307
copy span "Coffee Origin: Ethiopia"
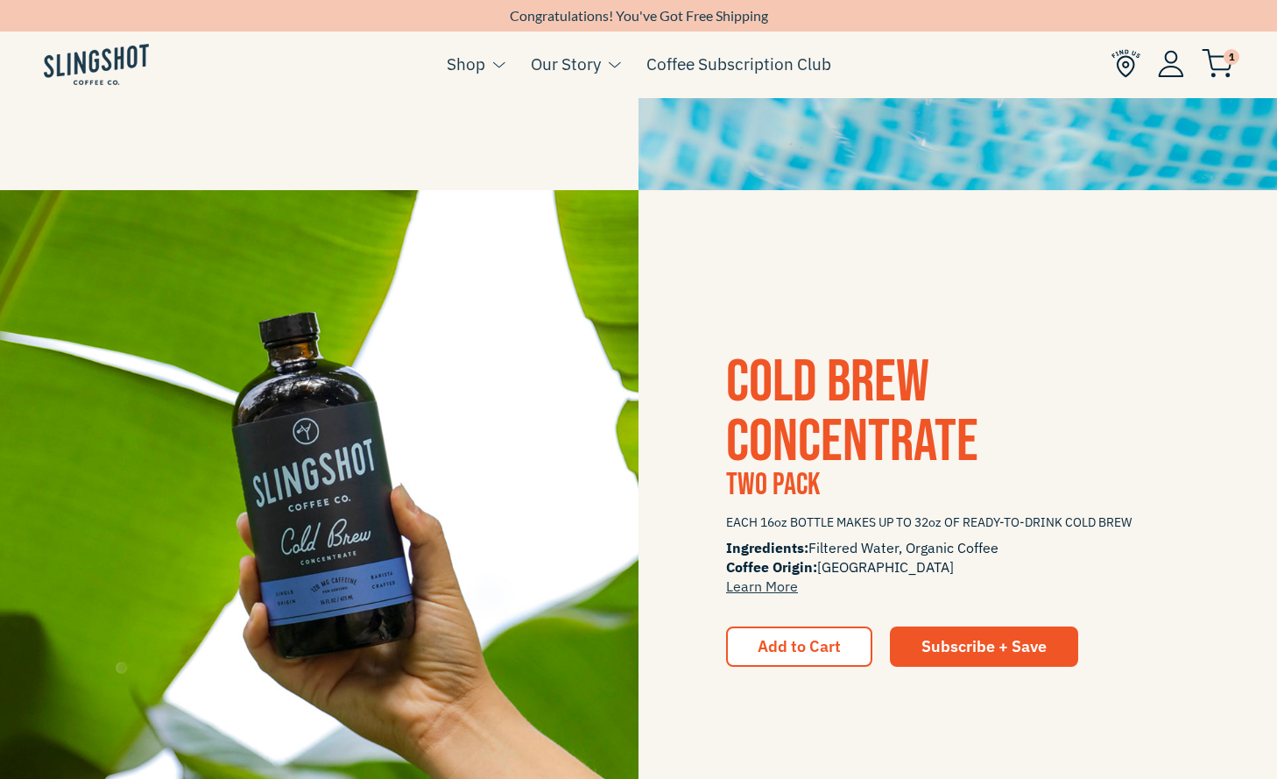
scroll to position [2147, 0]
